Goal: Obtain resource: Obtain resource

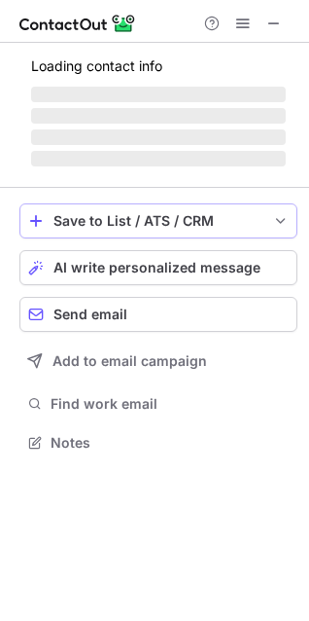
scroll to position [454, 309]
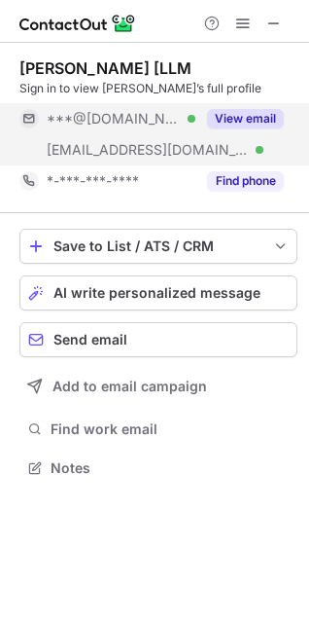
click at [252, 123] on button "View email" at bounding box center [245, 118] width 77 height 19
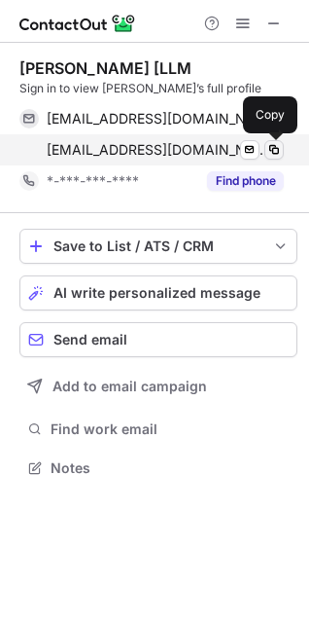
click at [274, 146] on span at bounding box center [275, 150] width 16 height 16
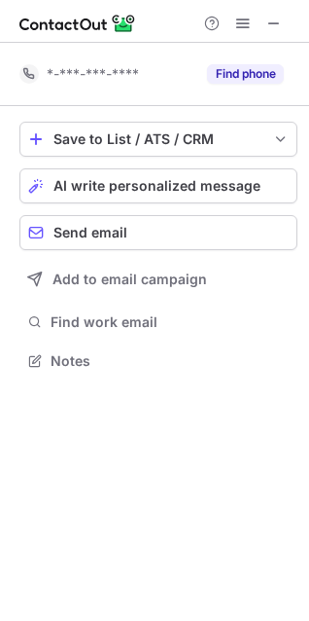
scroll to position [347, 309]
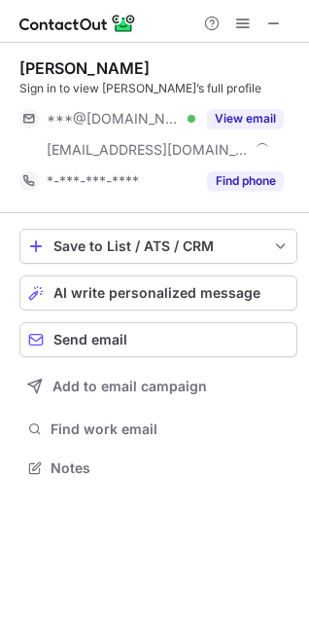
scroll to position [454, 309]
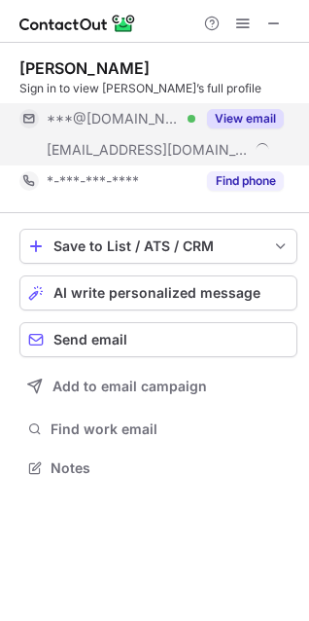
click at [232, 120] on button "View email" at bounding box center [245, 118] width 77 height 19
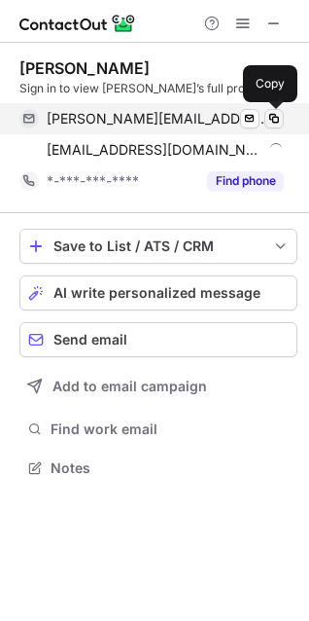
click at [270, 117] on span at bounding box center [275, 119] width 16 height 16
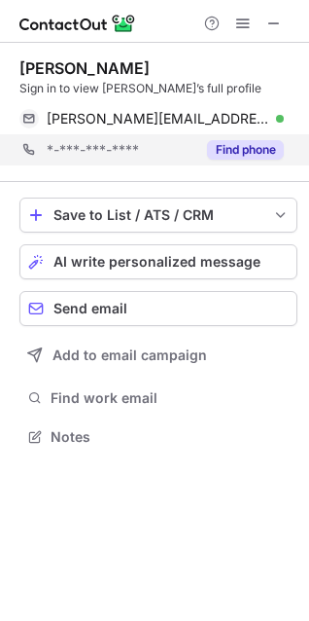
scroll to position [423, 309]
